Goal: Information Seeking & Learning: Learn about a topic

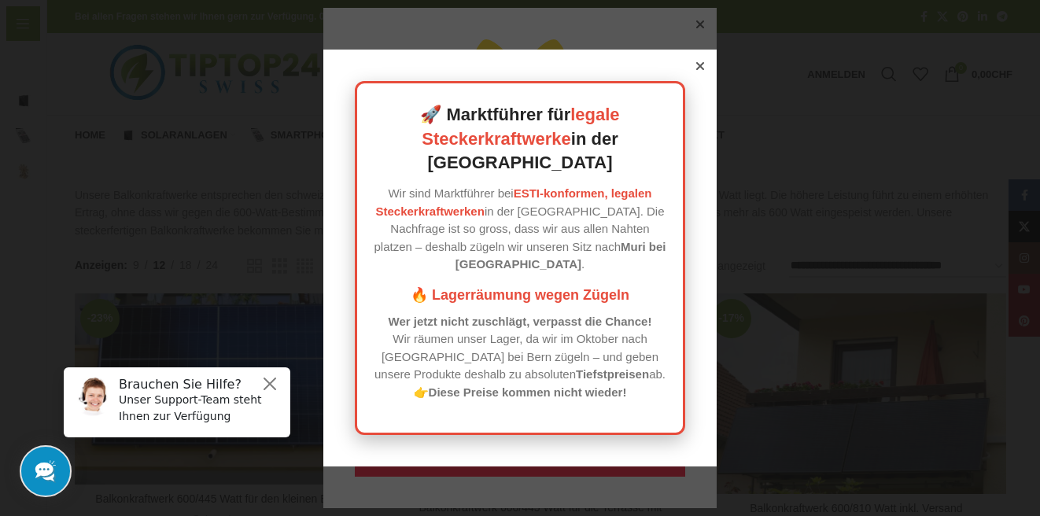
click at [706, 73] on div at bounding box center [700, 66] width 14 height 14
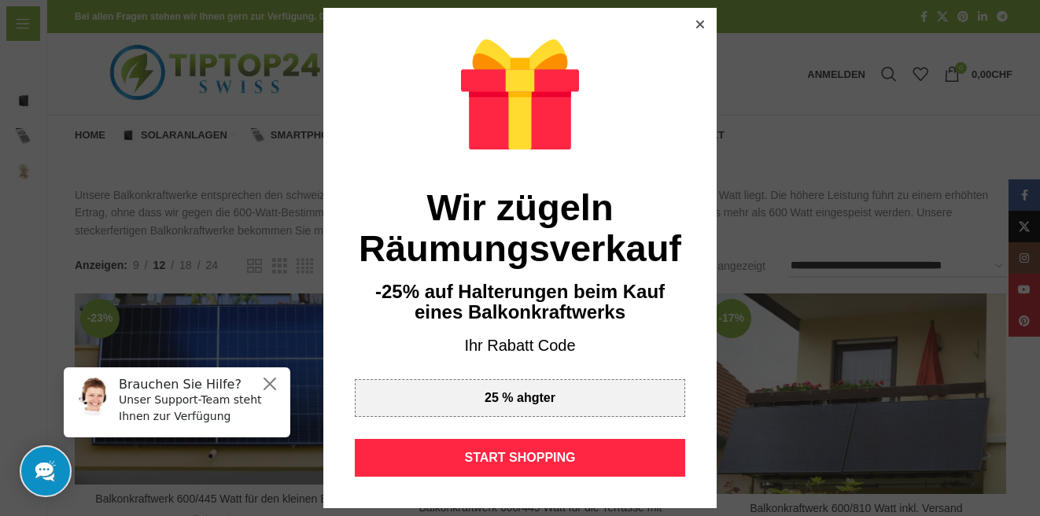
click at [696, 28] on icon at bounding box center [700, 24] width 8 height 8
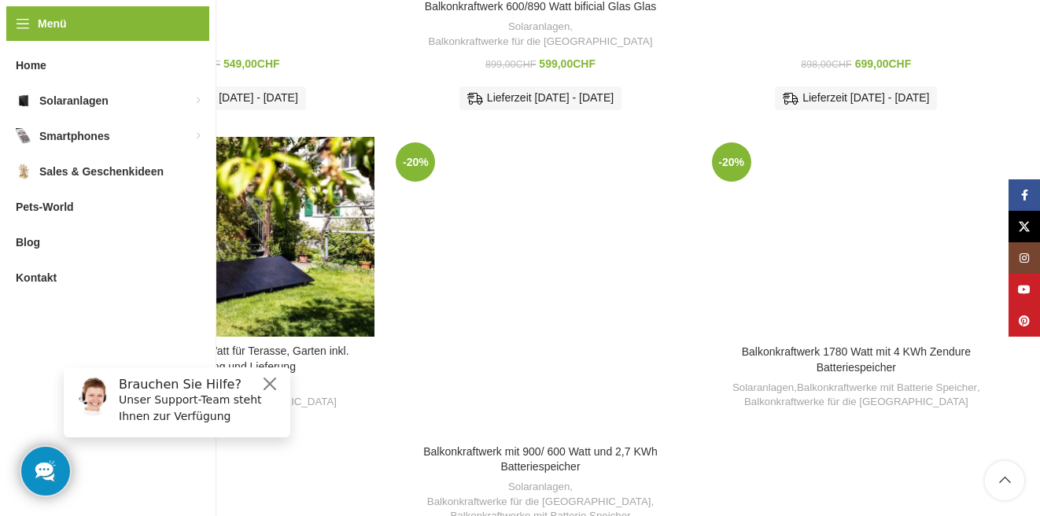
scroll to position [962, 0]
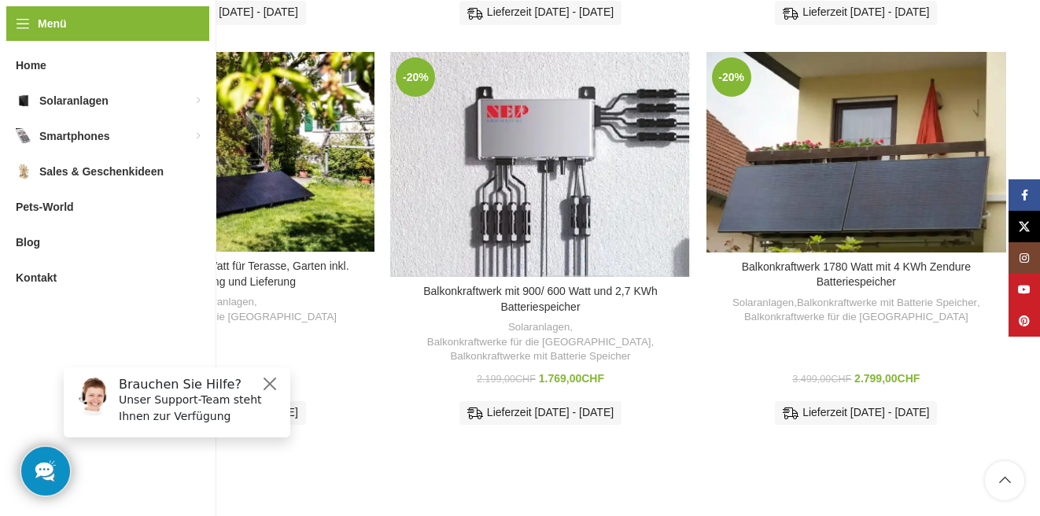
click at [561, 135] on div "Balkonkraftwerk mit 900/ 600 Watt und 2,7 KWh Batteriespeicher" at bounding box center [577, 164] width 75 height 225
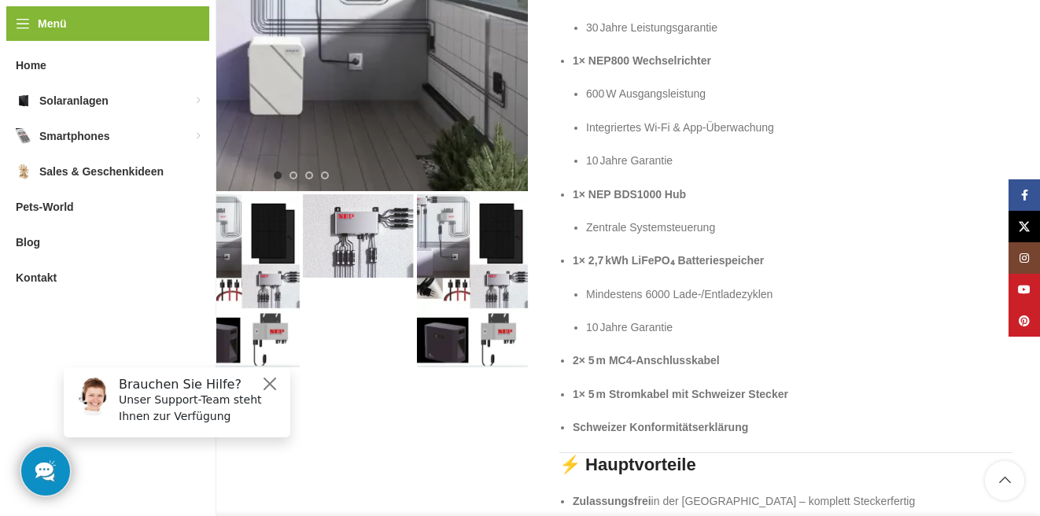
scroll to position [484, 0]
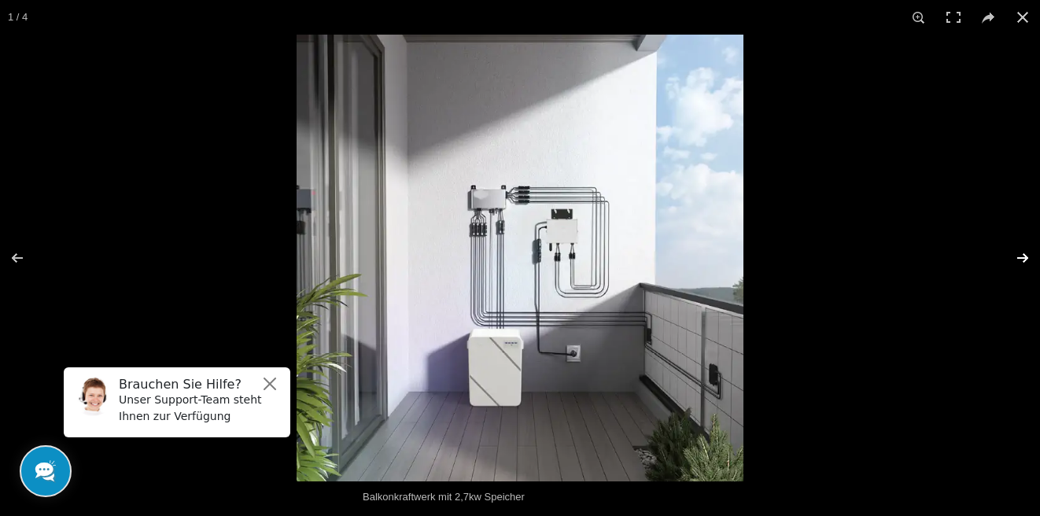
click at [1015, 258] on button at bounding box center [1012, 258] width 55 height 79
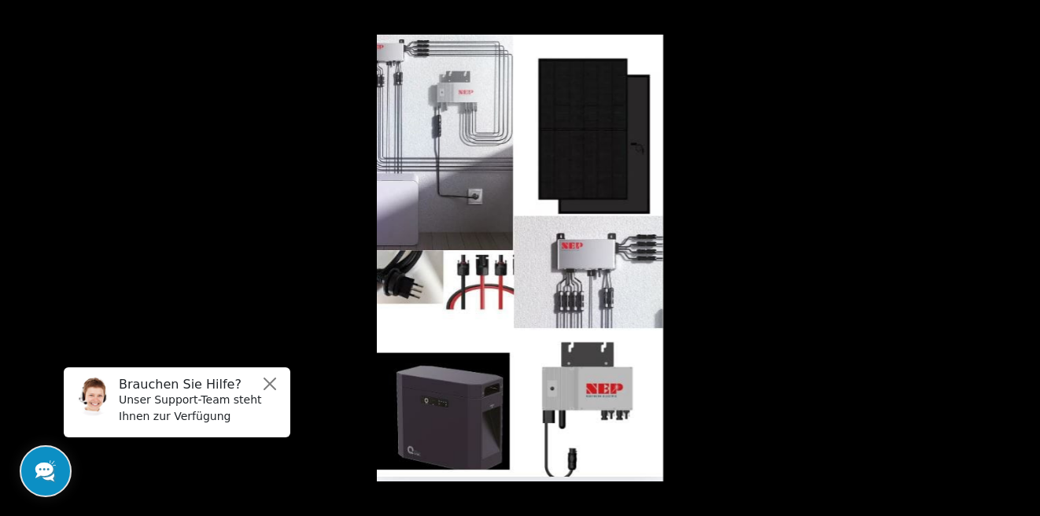
click at [1015, 258] on button at bounding box center [1012, 258] width 55 height 79
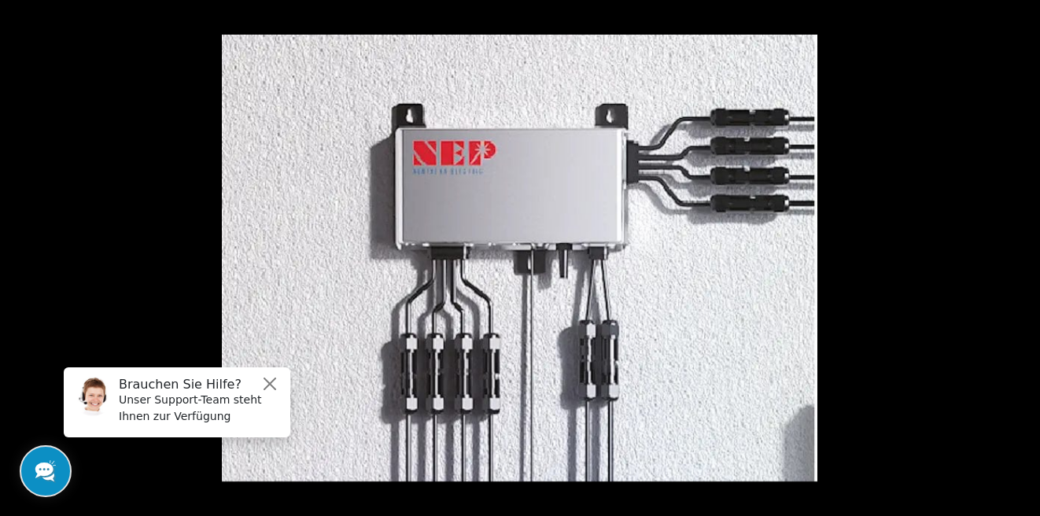
click at [1015, 258] on button at bounding box center [1012, 258] width 55 height 79
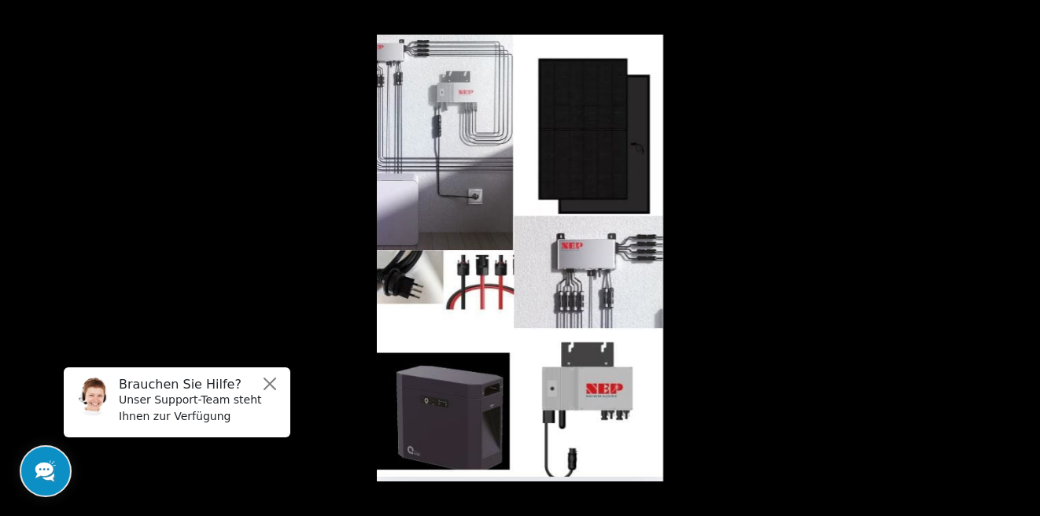
click at [1015, 258] on button at bounding box center [1012, 258] width 55 height 79
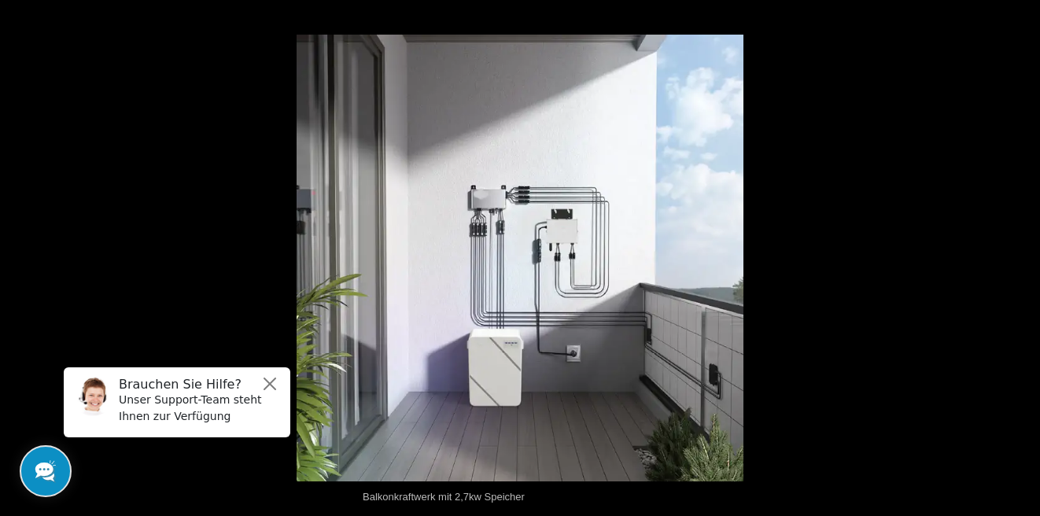
click at [1015, 258] on button at bounding box center [1012, 258] width 55 height 79
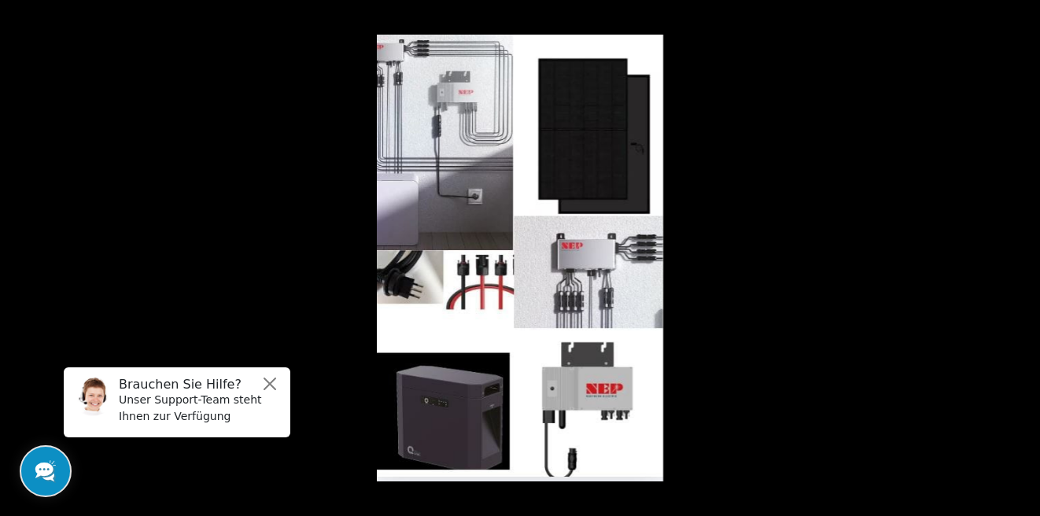
click at [1015, 258] on button at bounding box center [1012, 258] width 55 height 79
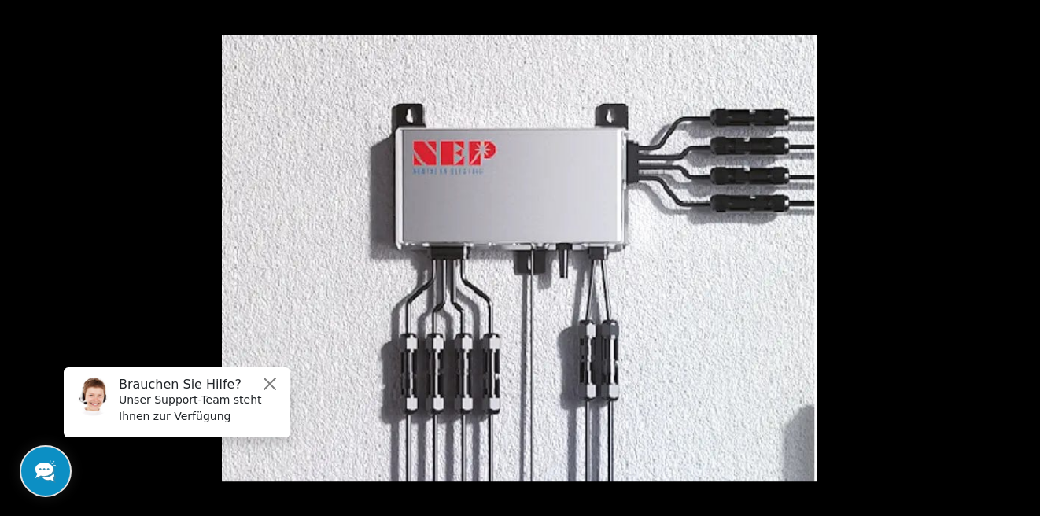
click at [1015, 258] on button at bounding box center [1012, 258] width 55 height 79
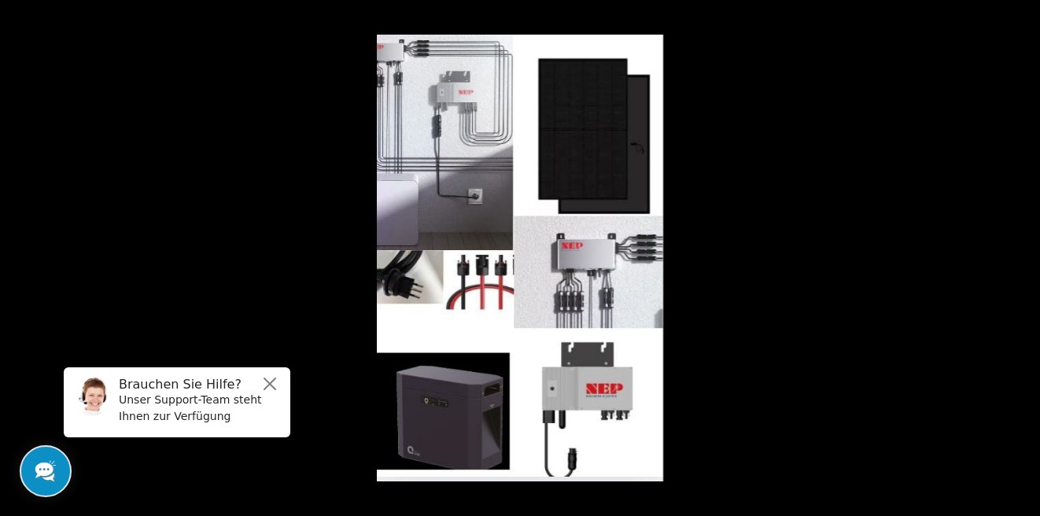
click at [1015, 258] on button at bounding box center [1012, 258] width 55 height 79
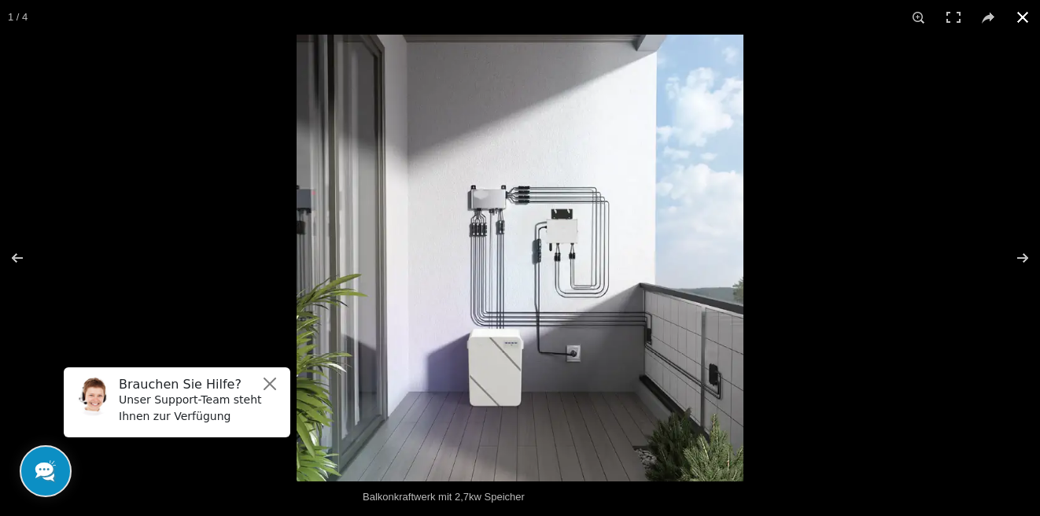
click at [1018, 15] on button at bounding box center [1022, 17] width 35 height 35
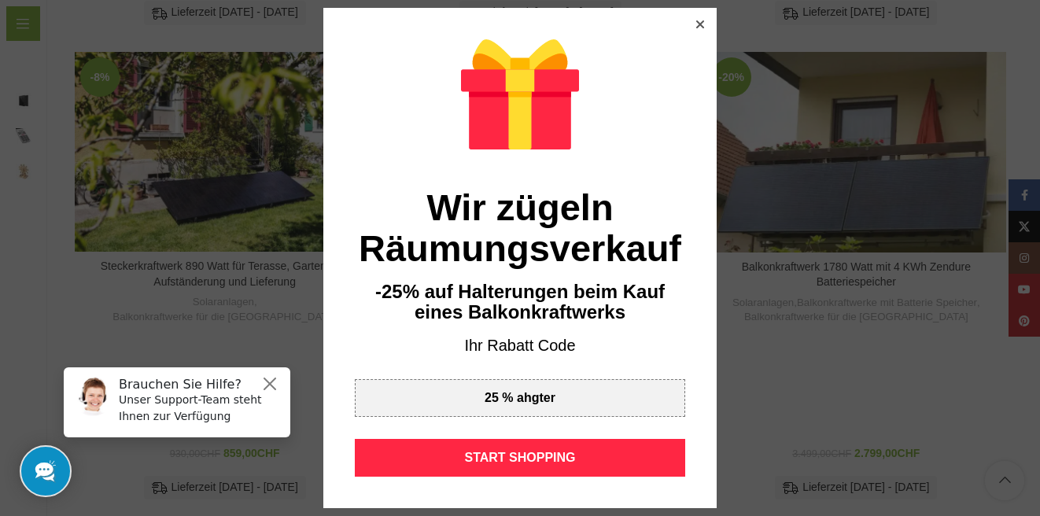
click at [701, 23] on icon at bounding box center [700, 24] width 8 height 8
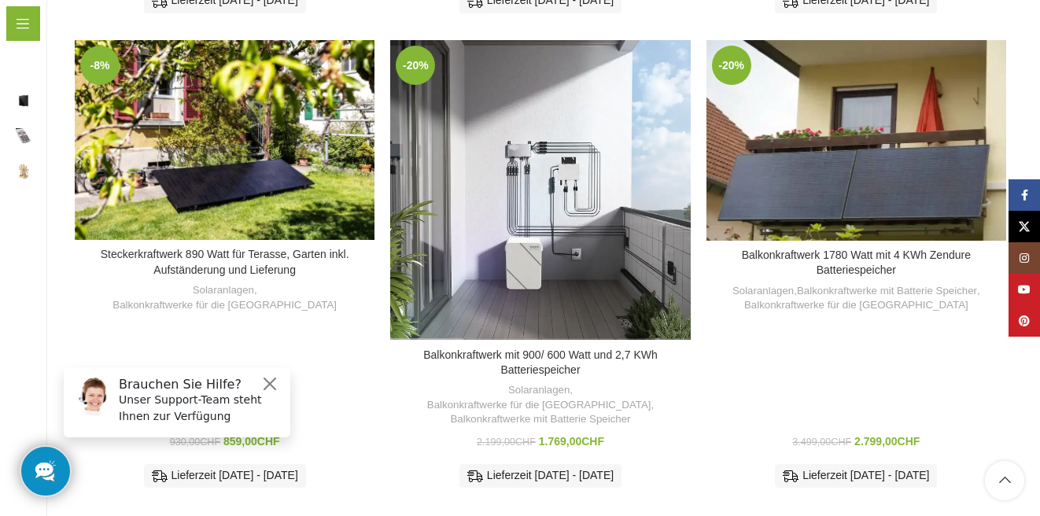
scroll to position [973, 0]
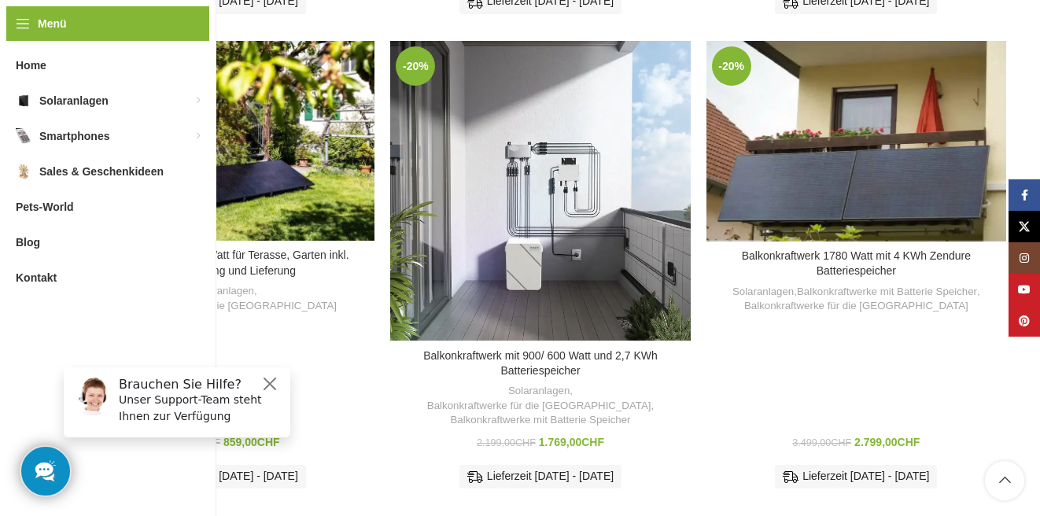
click at [761, 136] on div "Balkonkraftwerk 1780 Watt mit 4 KWh Zendure Batteriespeicher" at bounding box center [736, 141] width 60 height 201
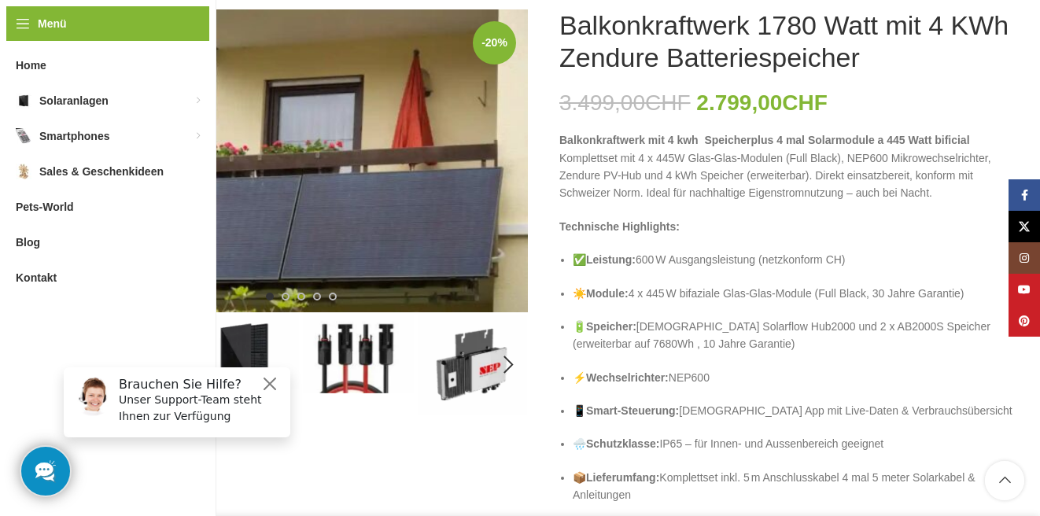
scroll to position [218, 0]
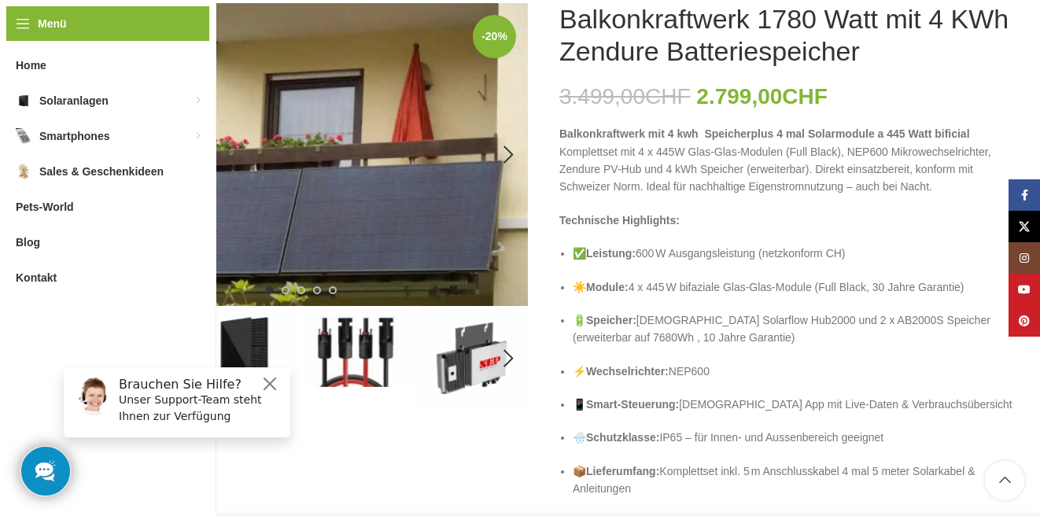
click at [366, 136] on img "1 / 5" at bounding box center [301, 154] width 453 height 303
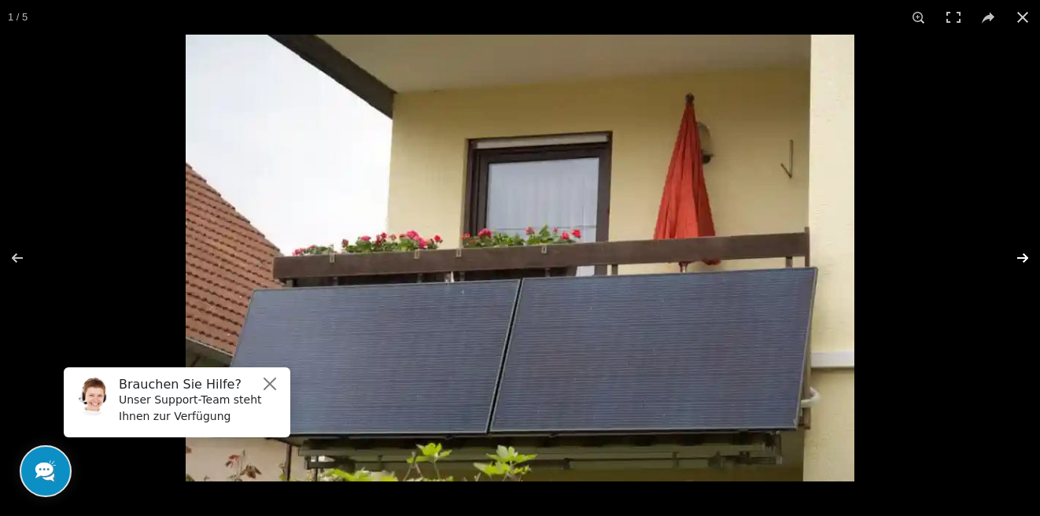
click at [1015, 256] on button at bounding box center [1012, 258] width 55 height 79
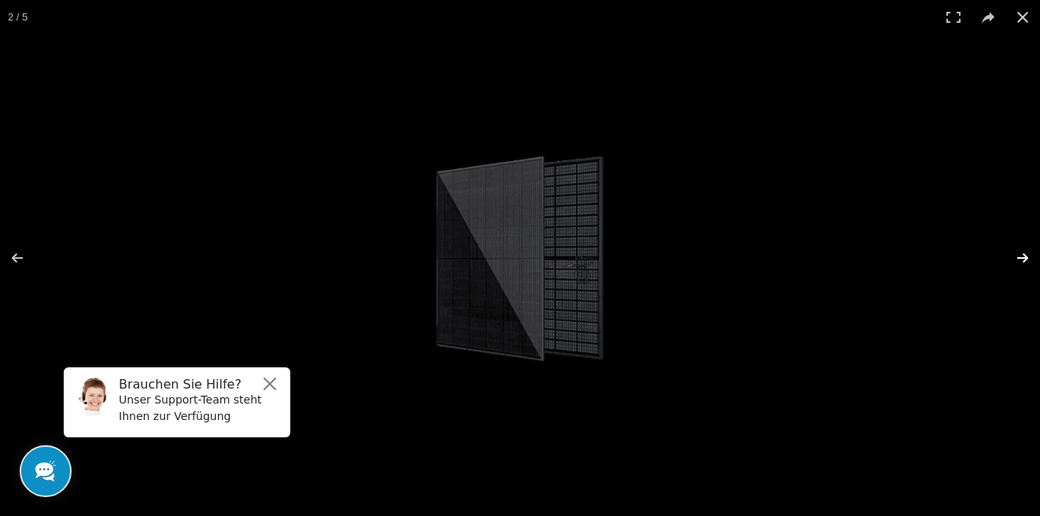
click at [1015, 256] on button at bounding box center [1012, 258] width 55 height 79
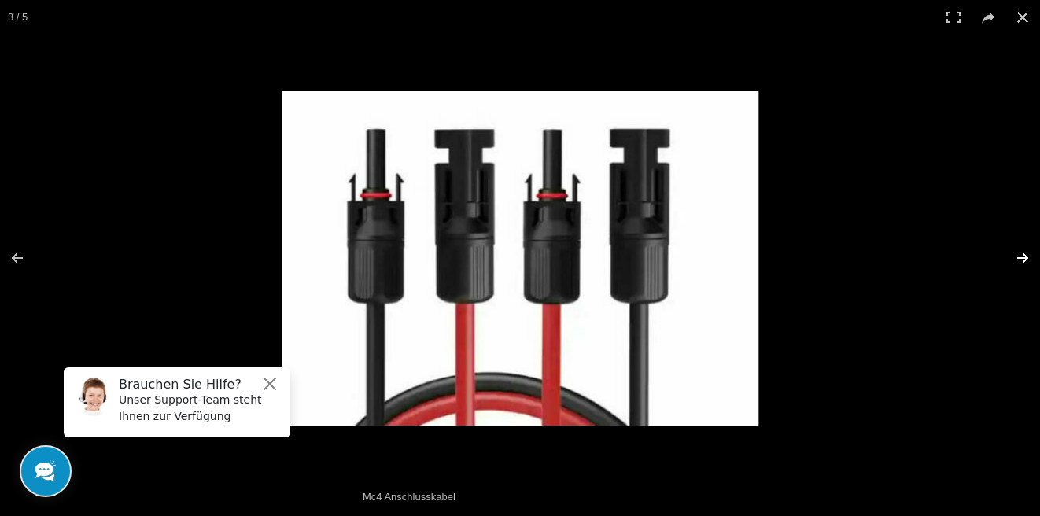
click at [1015, 256] on button at bounding box center [1012, 258] width 55 height 79
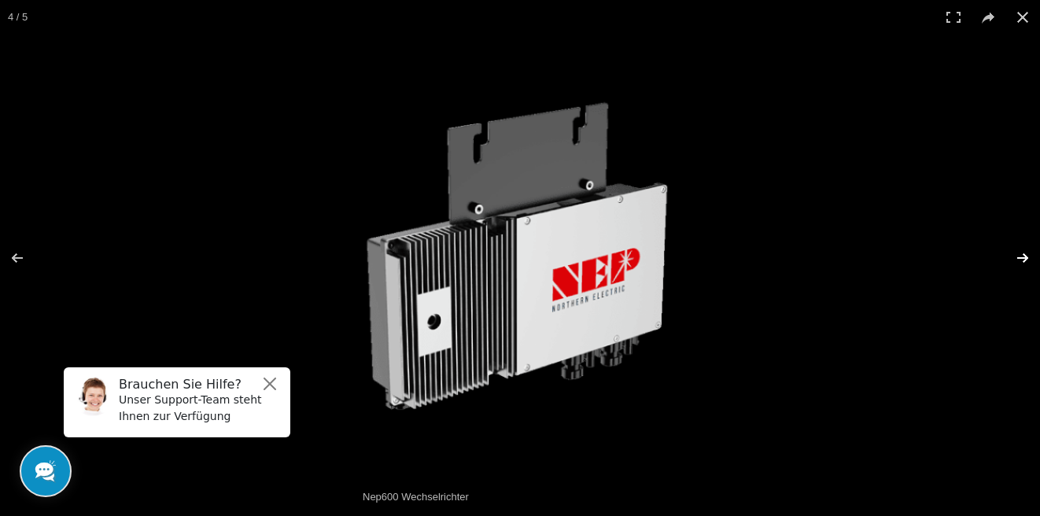
click at [1015, 256] on button at bounding box center [1012, 258] width 55 height 79
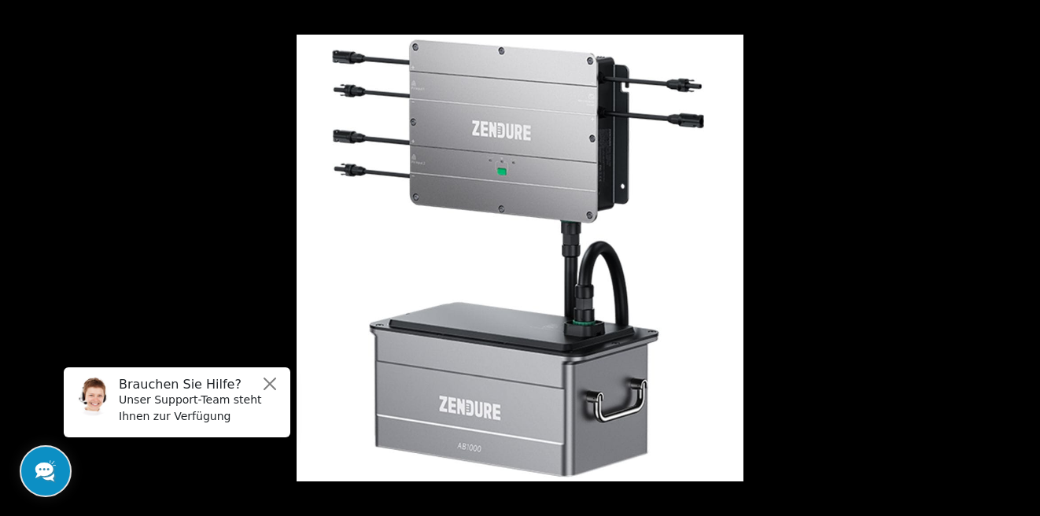
click at [1015, 256] on button at bounding box center [1012, 258] width 55 height 79
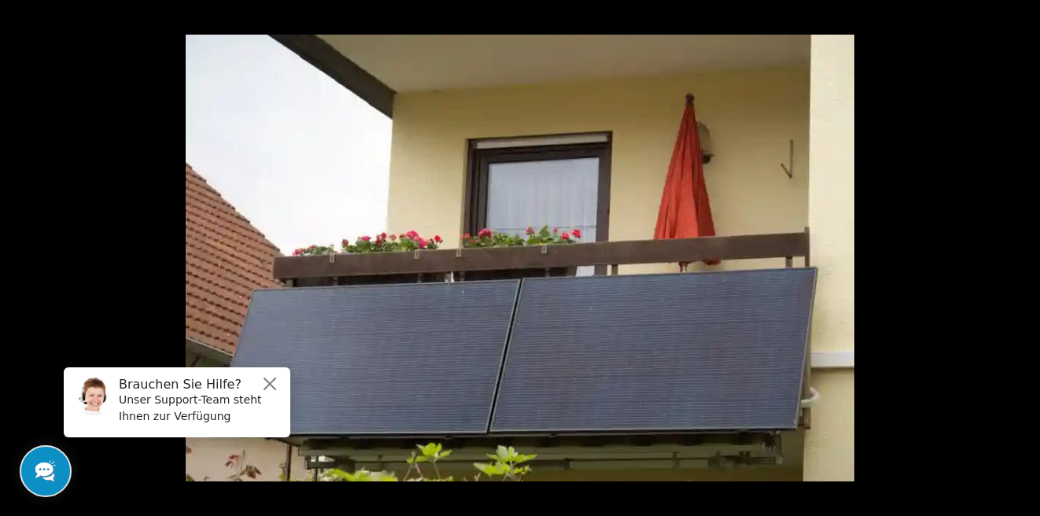
click at [1015, 256] on button at bounding box center [1012, 258] width 55 height 79
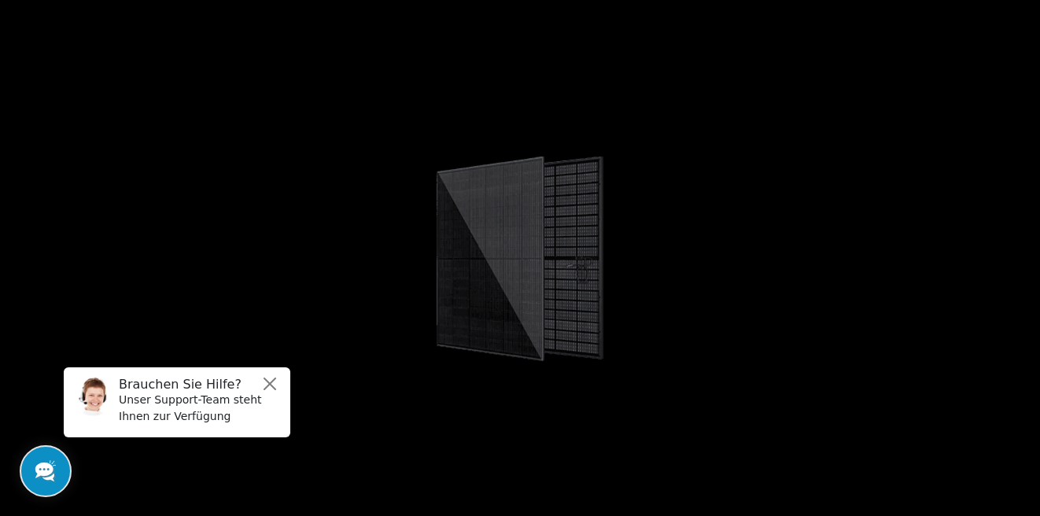
click at [1015, 256] on button at bounding box center [1012, 258] width 55 height 79
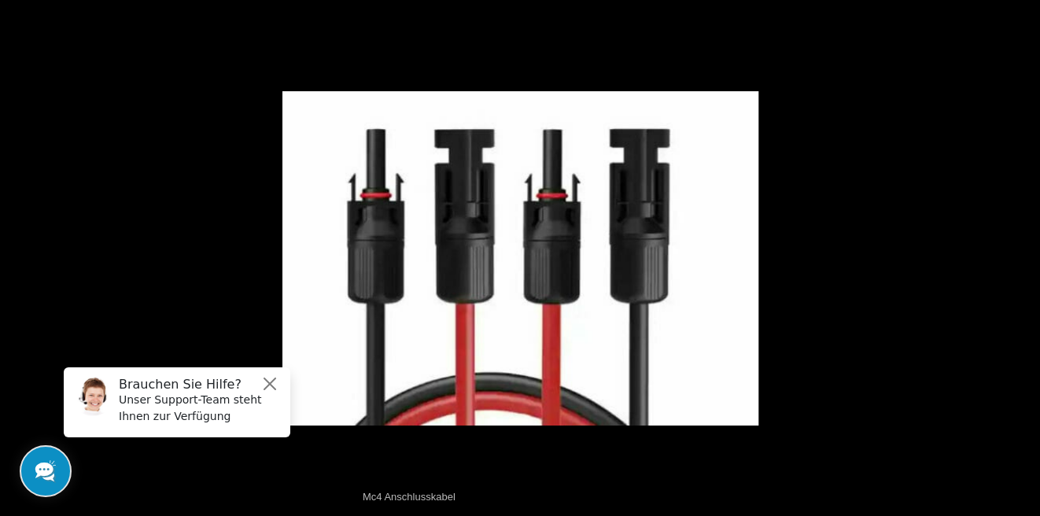
click at [1015, 256] on button at bounding box center [1012, 258] width 55 height 79
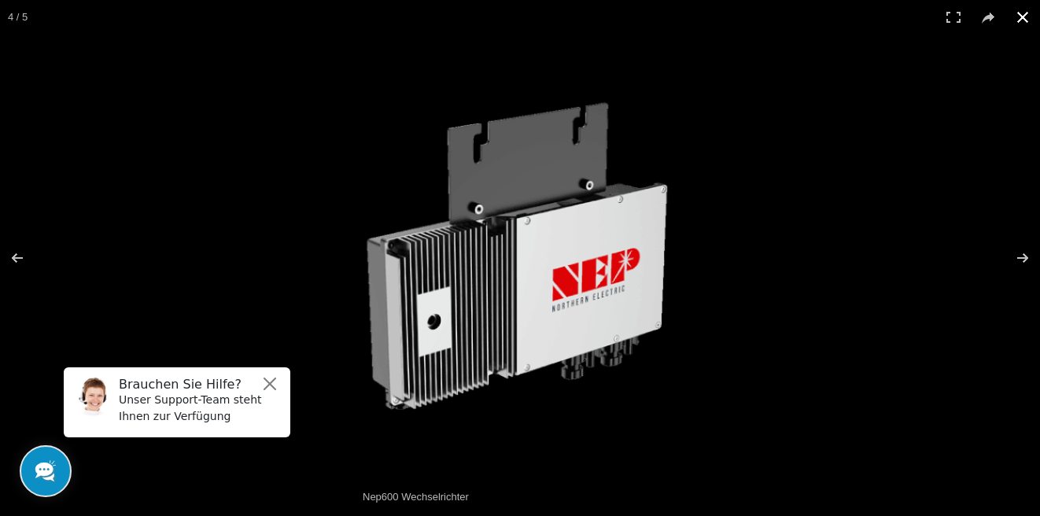
click at [1019, 20] on button at bounding box center [1022, 17] width 35 height 35
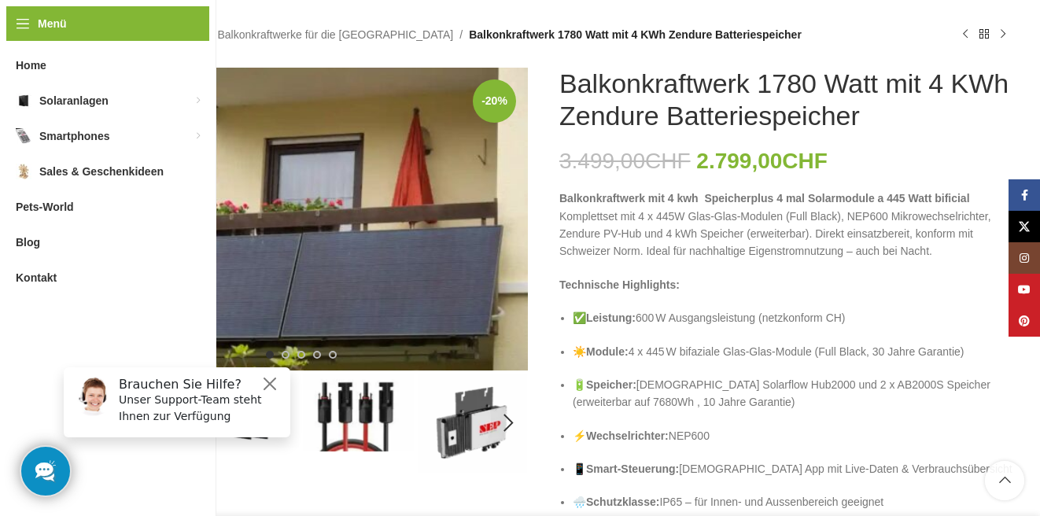
scroll to position [154, 0]
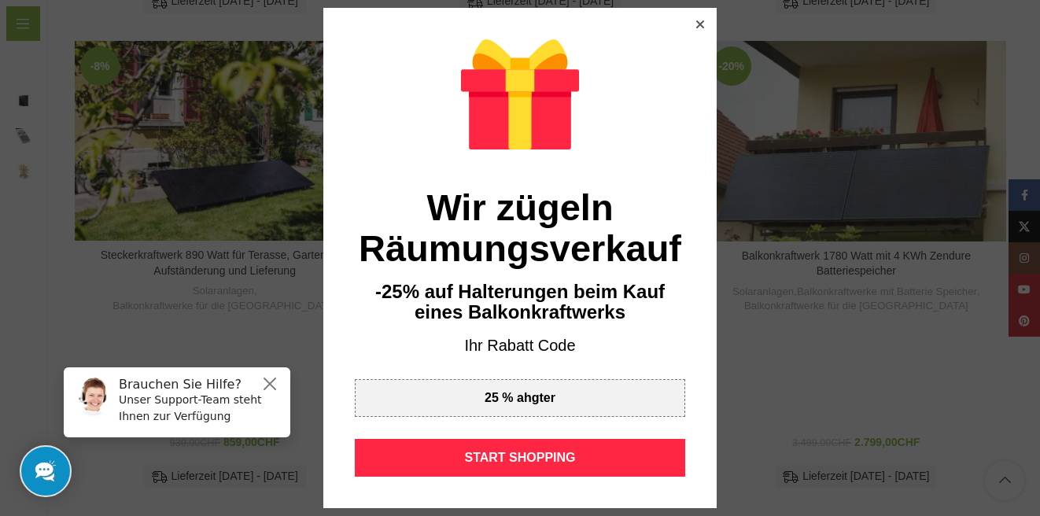
click at [697, 2] on div at bounding box center [520, 258] width 1040 height 516
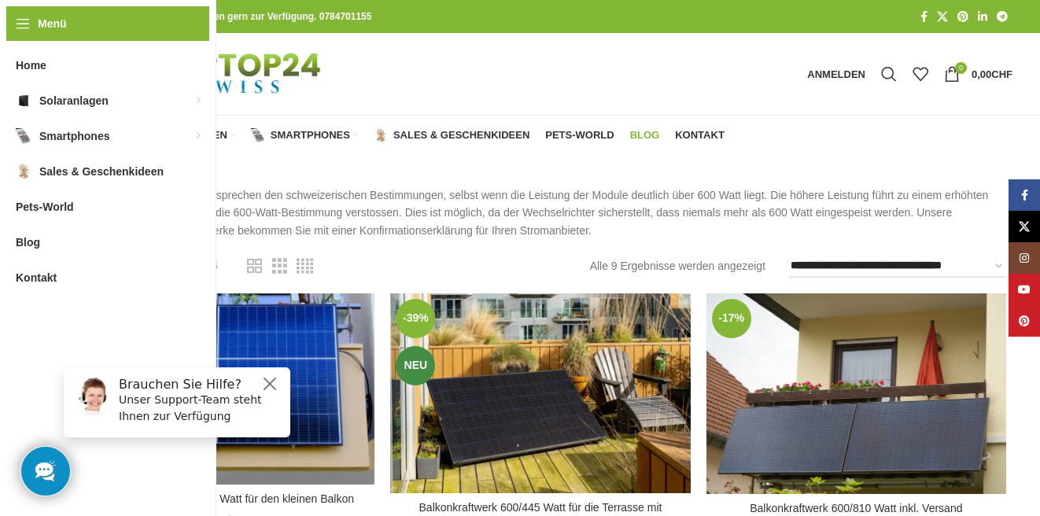
click at [640, 123] on link "Blog" at bounding box center [645, 135] width 30 height 31
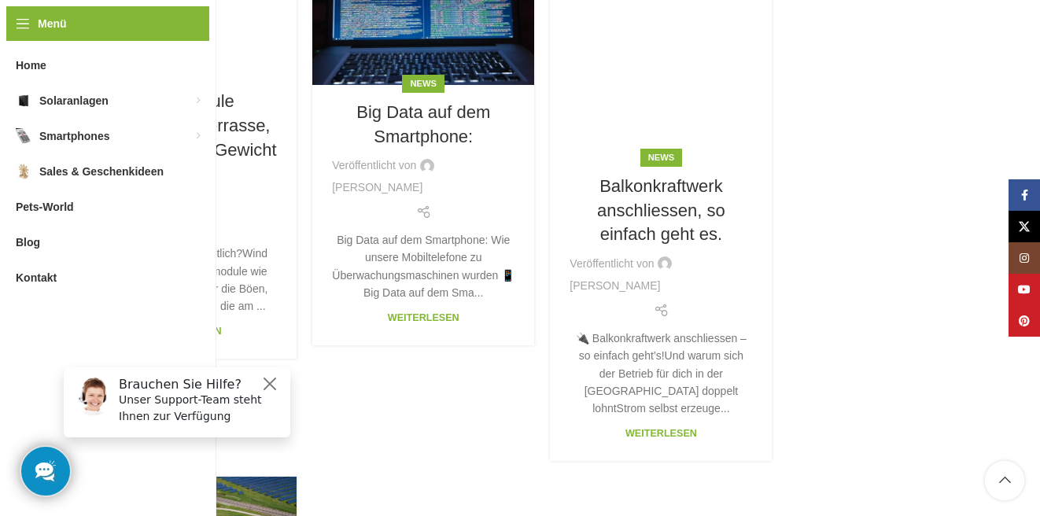
scroll to position [1351, 0]
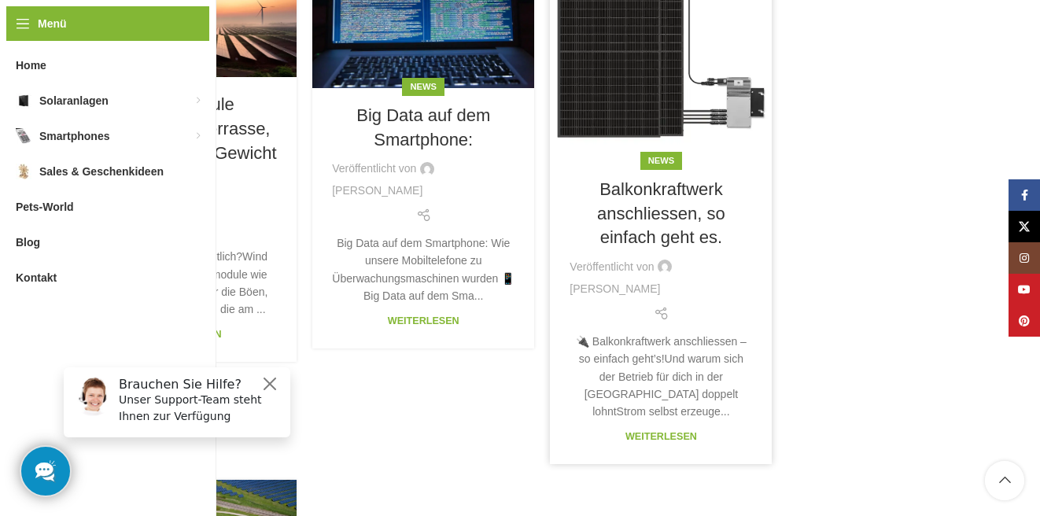
click at [643, 113] on link at bounding box center [661, 51] width 222 height 222
